Goal: Transaction & Acquisition: Download file/media

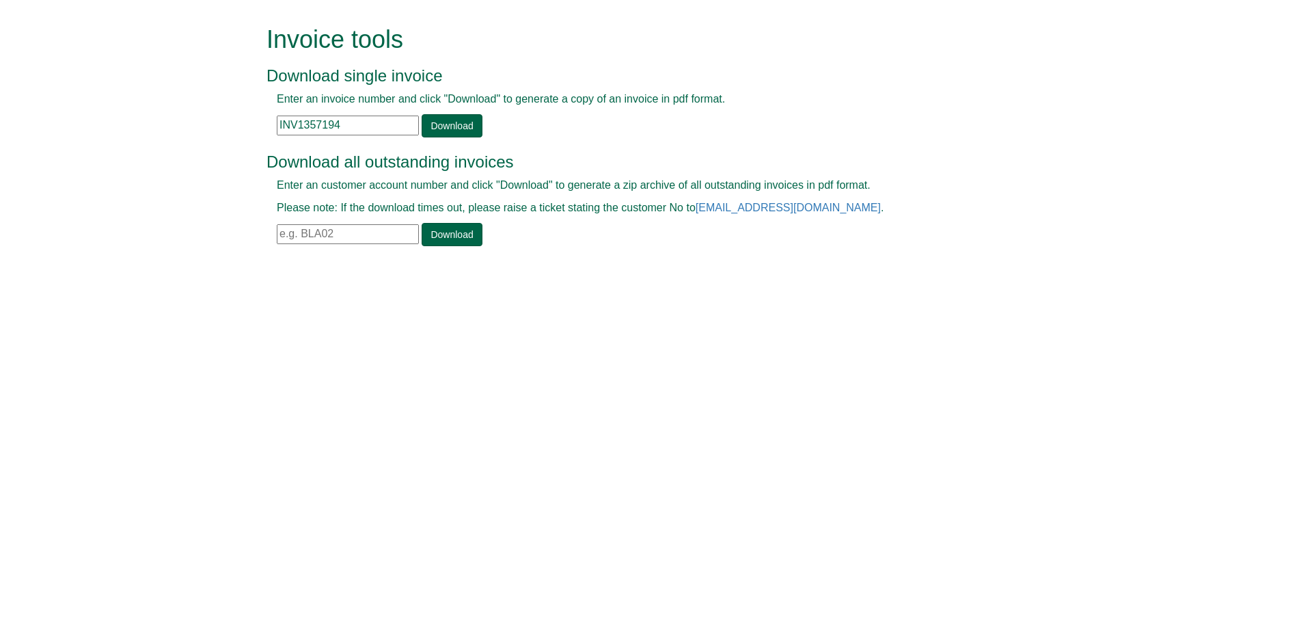
drag, startPoint x: 351, startPoint y: 127, endPoint x: 269, endPoint y: 126, distance: 81.3
click at [269, 126] on div "Enter an invoice number and click "Download" to generate a copy of an invoice i…" at bounding box center [641, 115] width 748 height 46
paste input "203509"
click at [456, 118] on link "Download" at bounding box center [452, 125] width 60 height 23
drag, startPoint x: 348, startPoint y: 125, endPoint x: 245, endPoint y: 123, distance: 102.6
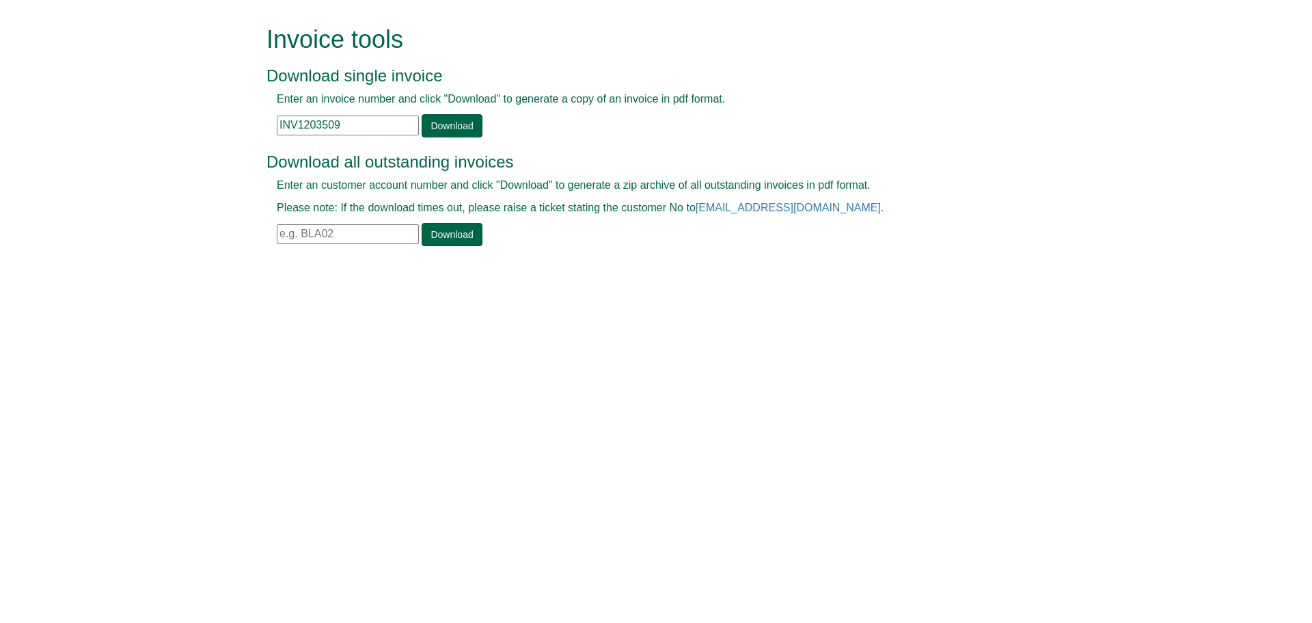
click at [245, 123] on form "Invoice tools Download single invoice Enter an invoice number and click "Downlo…" at bounding box center [656, 137] width 1312 height 275
paste input "360295"
click at [448, 118] on link "Download" at bounding box center [452, 125] width 60 height 23
drag, startPoint x: 342, startPoint y: 124, endPoint x: 227, endPoint y: 134, distance: 116.0
click at [227, 134] on form "Invoice tools Download single invoice Enter an invoice number and click "Downlo…" at bounding box center [656, 137] width 1312 height 275
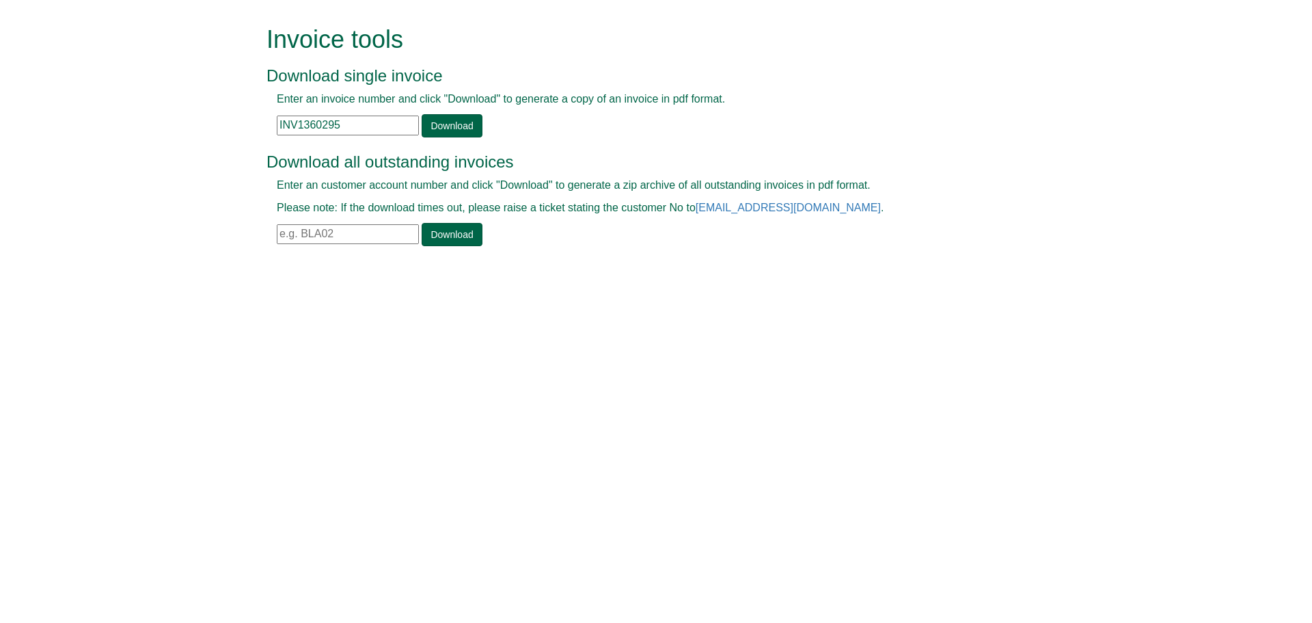
paste input "76002"
type input "INV1376002"
click at [452, 125] on link "Download" at bounding box center [452, 125] width 60 height 23
click at [323, 124] on input "text" at bounding box center [348, 126] width 142 height 20
paste input "INV1366334"
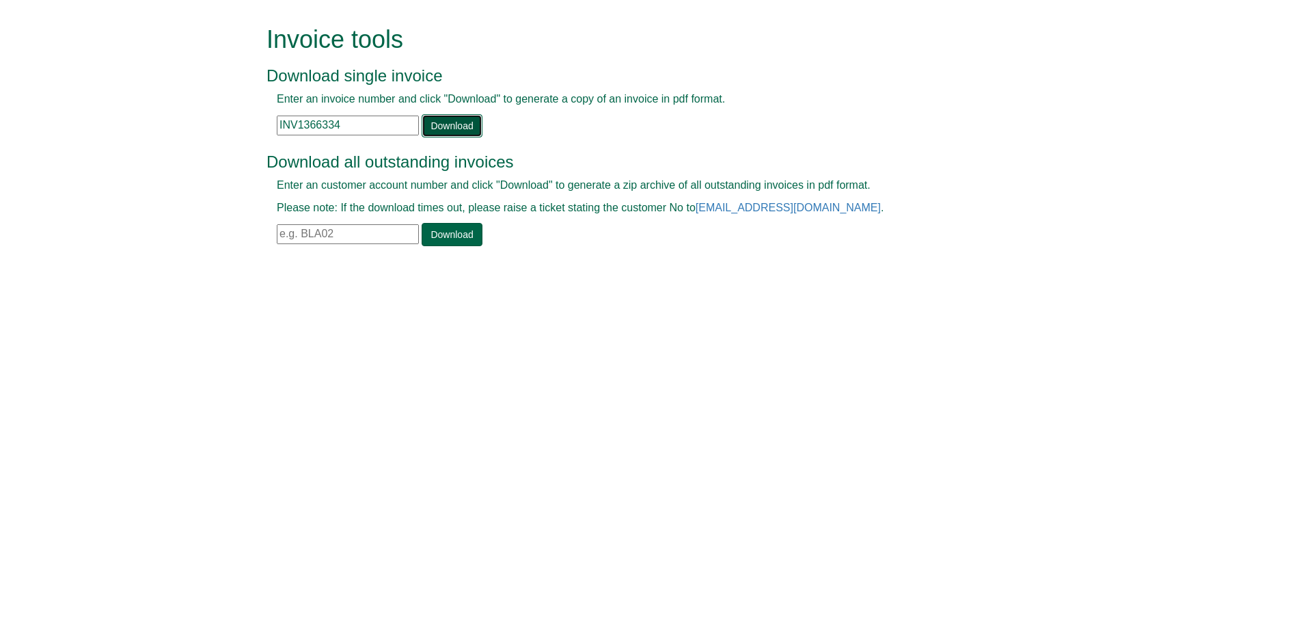
click at [460, 118] on link "Download" at bounding box center [452, 125] width 60 height 23
drag, startPoint x: 347, startPoint y: 121, endPoint x: 213, endPoint y: 105, distance: 134.2
click at [213, 105] on form "Invoice tools Download single invoice Enter an invoice number and click "Downlo…" at bounding box center [656, 137] width 1312 height 275
paste input "868"
type input "INV1366868"
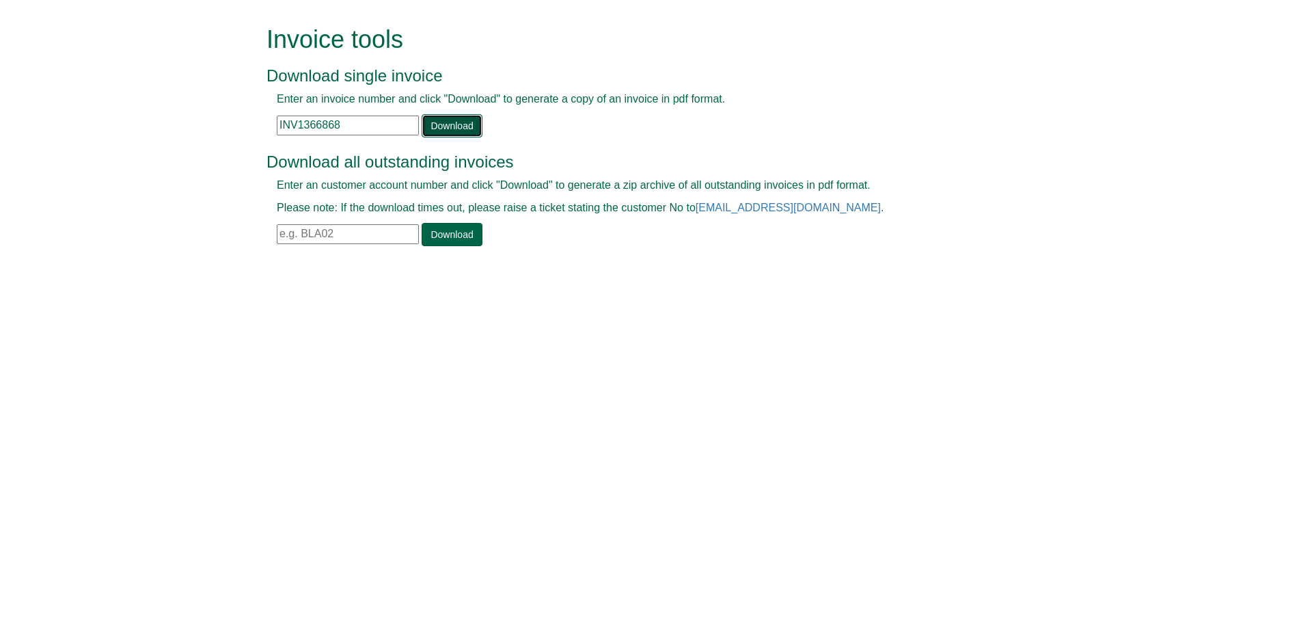
click at [455, 121] on link "Download" at bounding box center [452, 125] width 60 height 23
